Goal: Information Seeking & Learning: Learn about a topic

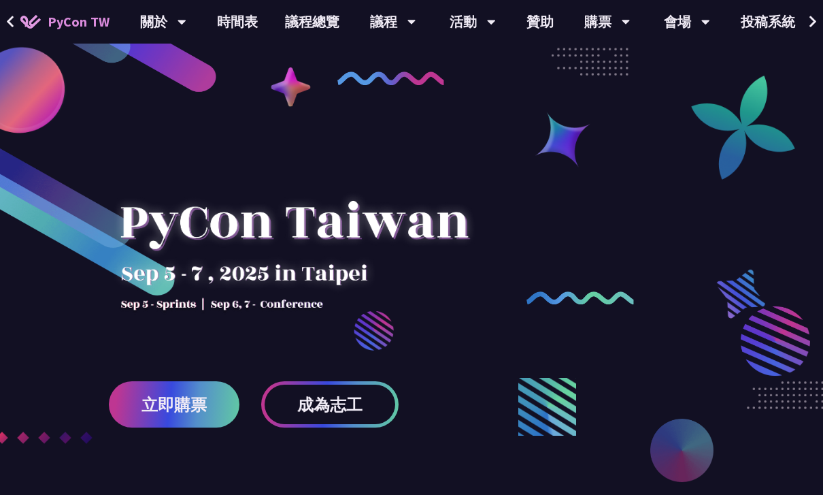
click at [318, 31] on link "議程總覽" at bounding box center [313, 22] width 82 height 44
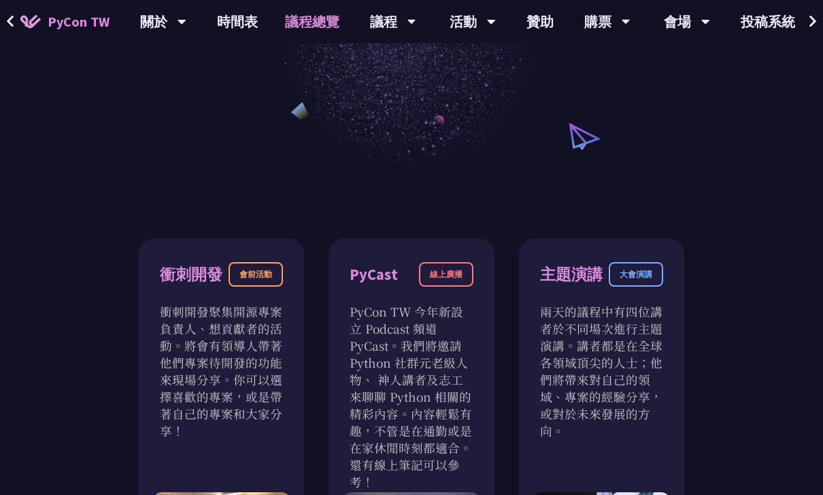
scroll to position [293, 0]
click at [224, 22] on link "時間表" at bounding box center [237, 22] width 68 height 44
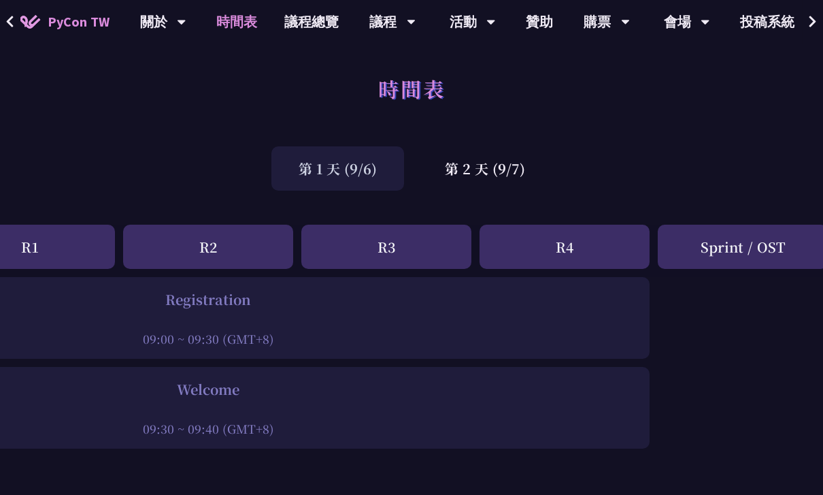
scroll to position [0, 247]
click at [479, 168] on div "第 2 天 (9/7)" at bounding box center [485, 168] width 135 height 44
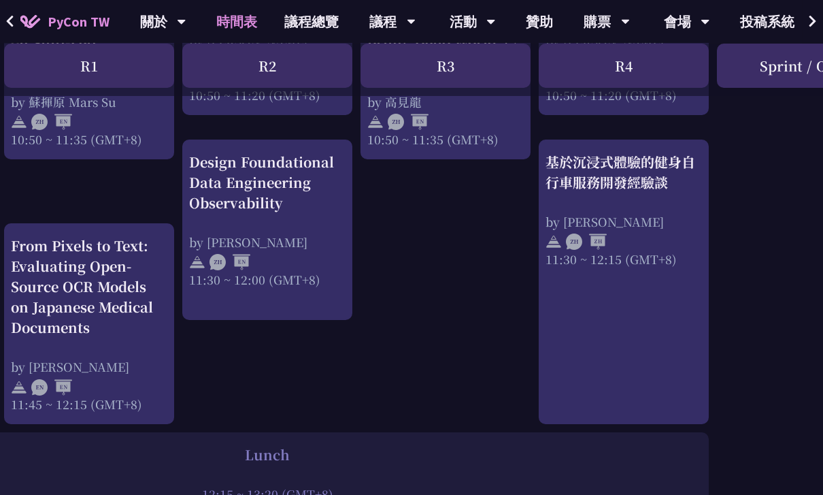
scroll to position [723, 187]
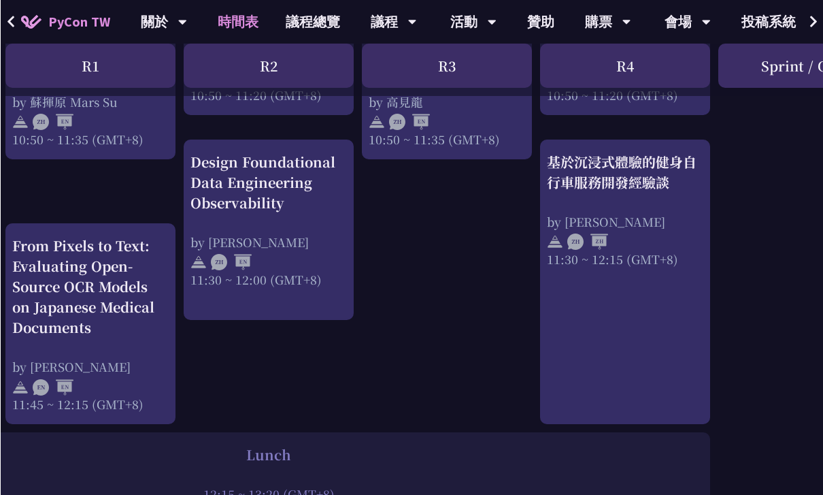
click at [87, 289] on div "From Pixels to Text: Evaluating Open-Source OCR Models on Japanese Medical Docu…" at bounding box center [90, 286] width 157 height 102
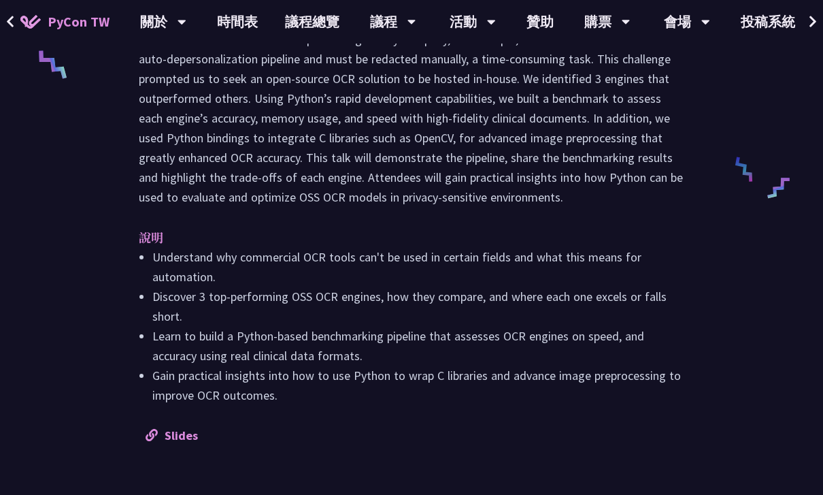
scroll to position [612, 0]
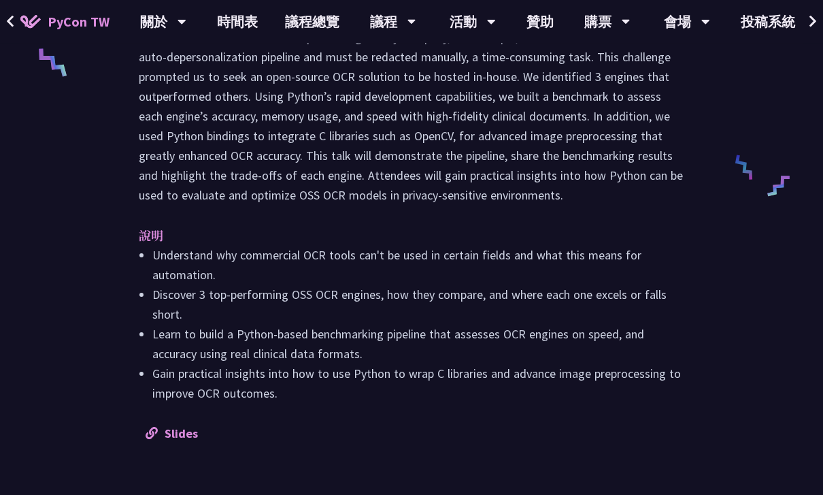
click at [166, 426] on link "Slides" at bounding box center [172, 434] width 52 height 16
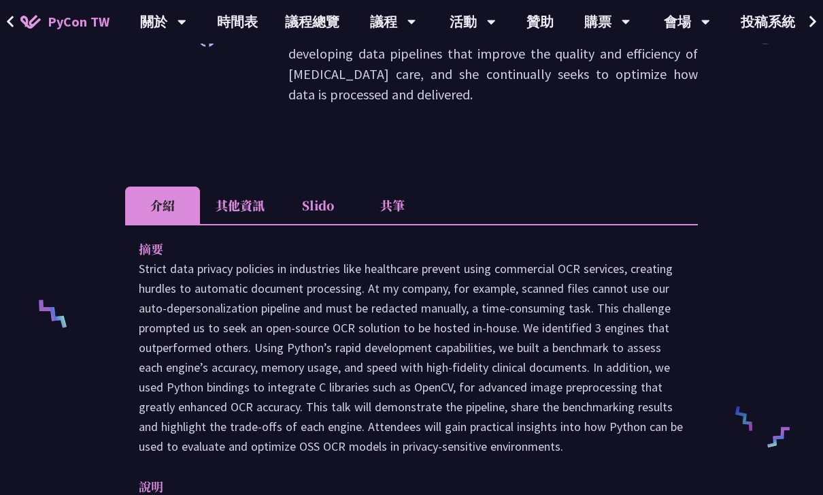
scroll to position [362, 0]
click at [240, 201] on li "其他資訊" at bounding box center [240, 204] width 80 height 37
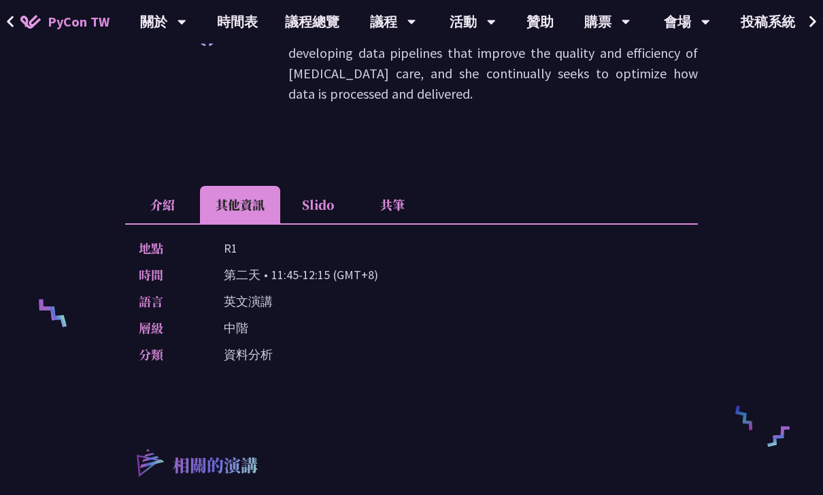
click at [324, 186] on li "Slido" at bounding box center [317, 204] width 75 height 37
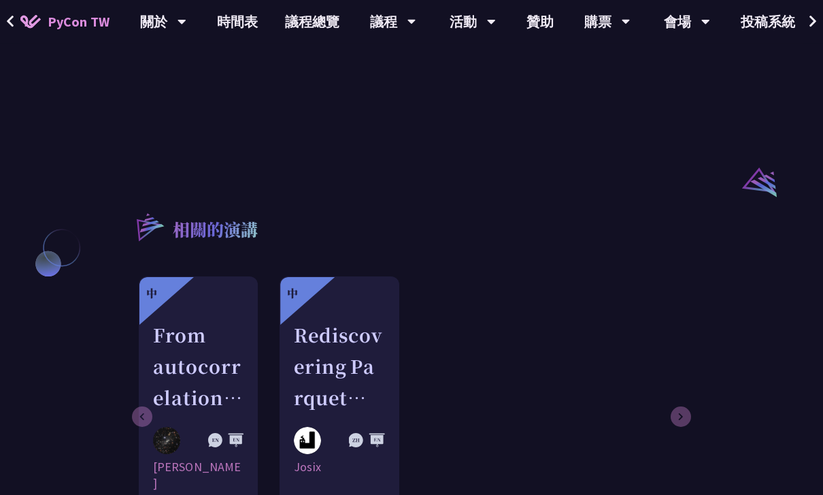
scroll to position [1013, 0]
